Goal: Task Accomplishment & Management: Manage account settings

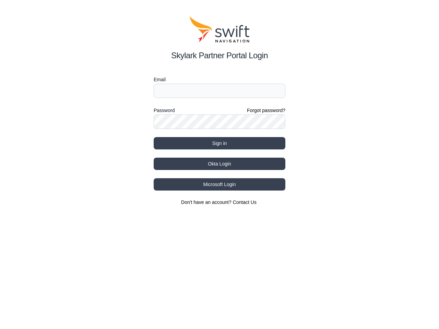
click at [220, 111] on div "Password Forgot password?" at bounding box center [220, 110] width 132 height 8
click at [220, 80] on label "Email" at bounding box center [220, 79] width 132 height 8
click at [164, 110] on label "Password" at bounding box center [164, 110] width 21 height 8
click at [220, 143] on button "Sign in" at bounding box center [220, 143] width 132 height 12
click at [220, 164] on button "Okta Login" at bounding box center [220, 164] width 132 height 12
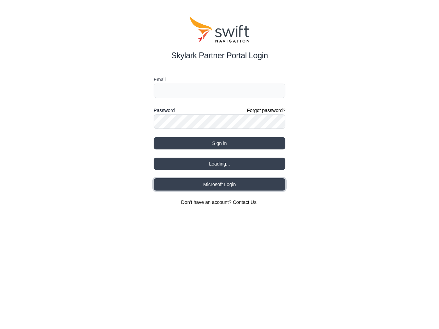
click at [220, 185] on button "Microsoft Login" at bounding box center [220, 184] width 132 height 12
